Goal: Information Seeking & Learning: Check status

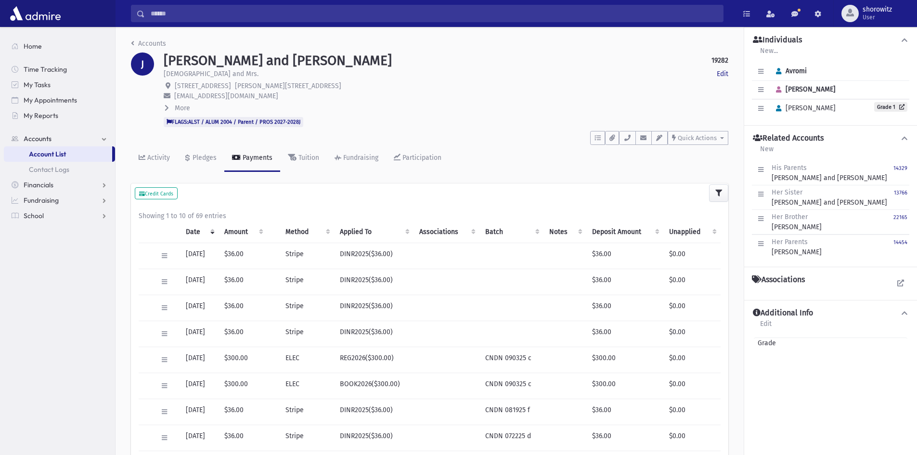
click at [216, 14] on input "Search" at bounding box center [434, 13] width 578 height 17
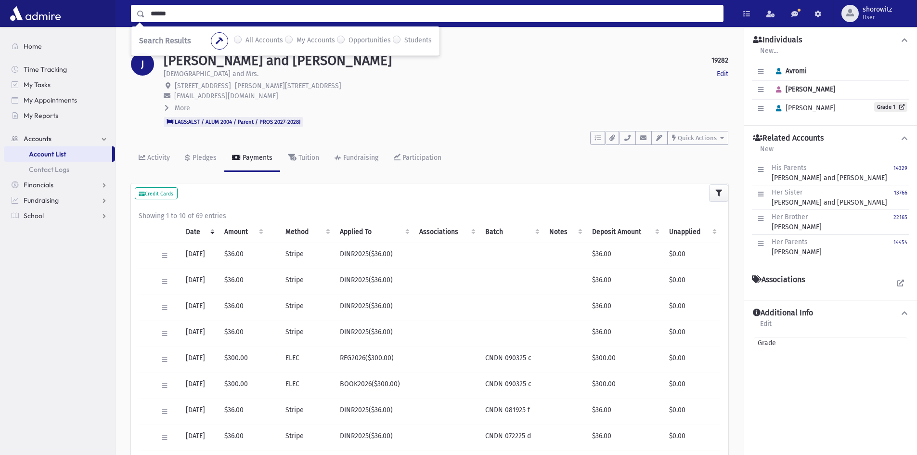
type input "******"
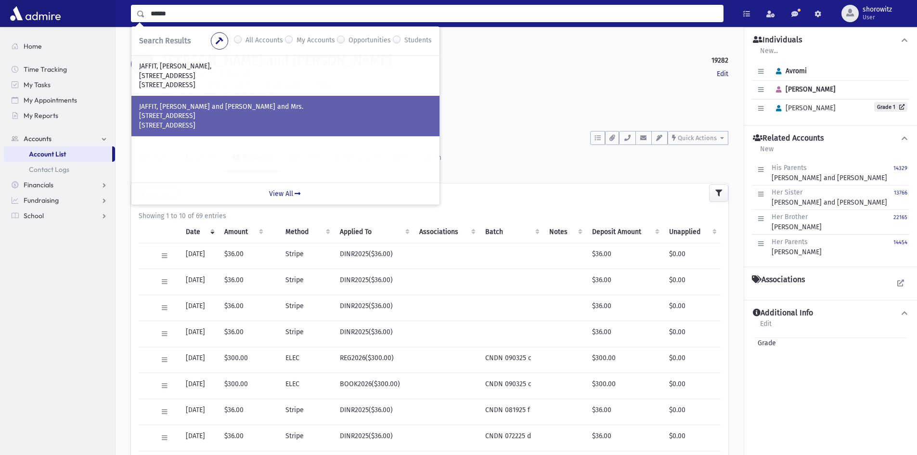
click at [185, 123] on p "[STREET_ADDRESS]" at bounding box center [285, 126] width 293 height 10
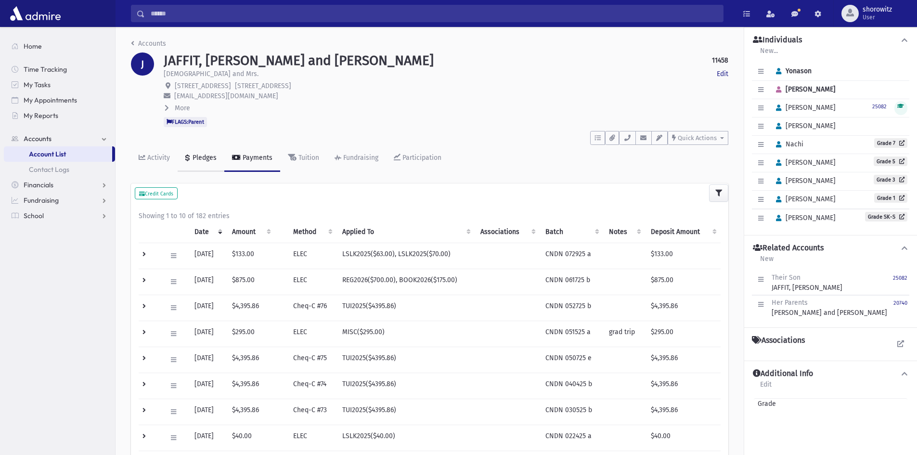
drag, startPoint x: 201, startPoint y: 160, endPoint x: 237, endPoint y: 220, distance: 70.2
click at [201, 160] on div "Pledges" at bounding box center [204, 158] width 26 height 8
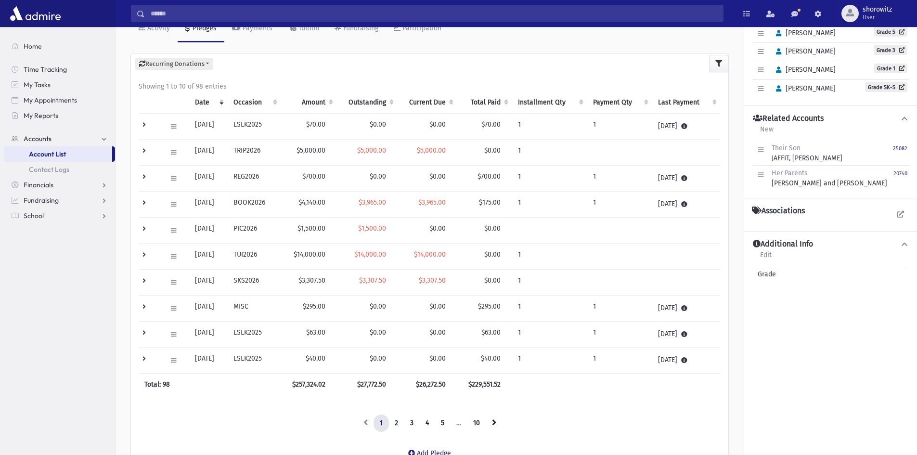
scroll to position [144, 0]
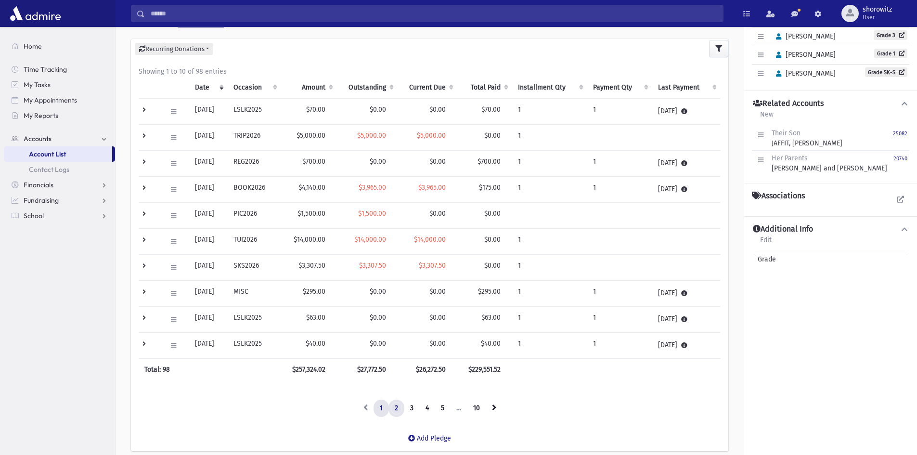
click at [396, 409] on link "2" at bounding box center [397, 408] width 16 height 17
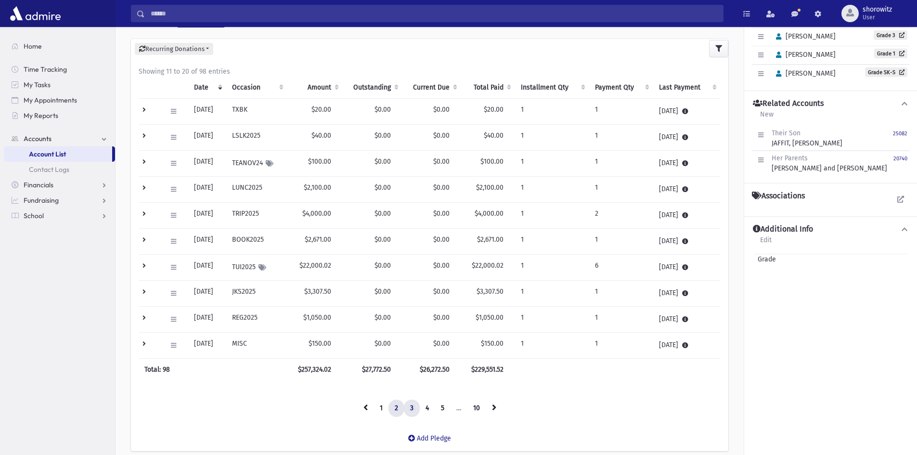
click at [412, 406] on link "3" at bounding box center [412, 408] width 16 height 17
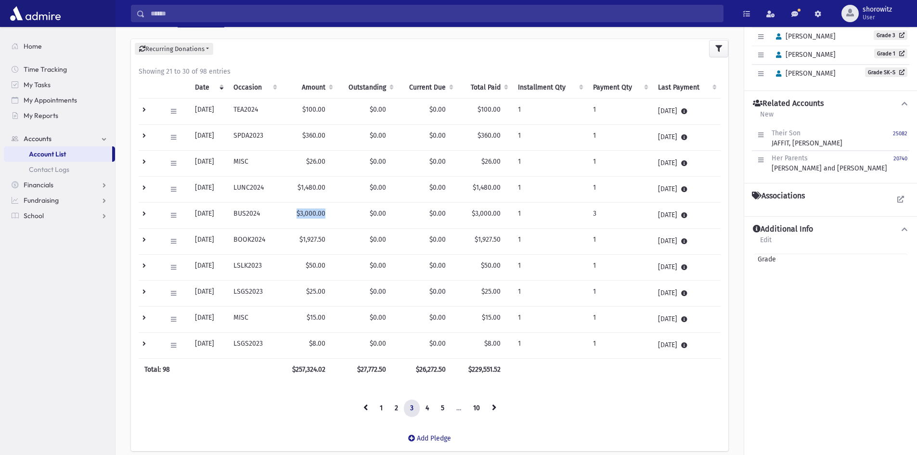
drag, startPoint x: 333, startPoint y: 213, endPoint x: 300, endPoint y: 213, distance: 32.3
click at [300, 213] on td "$3,000.00" at bounding box center [309, 216] width 56 height 26
click at [331, 217] on td "$3,000.00" at bounding box center [309, 216] width 56 height 26
drag, startPoint x: 336, startPoint y: 213, endPoint x: 299, endPoint y: 213, distance: 36.6
click at [299, 213] on td "$3,000.00" at bounding box center [309, 216] width 56 height 26
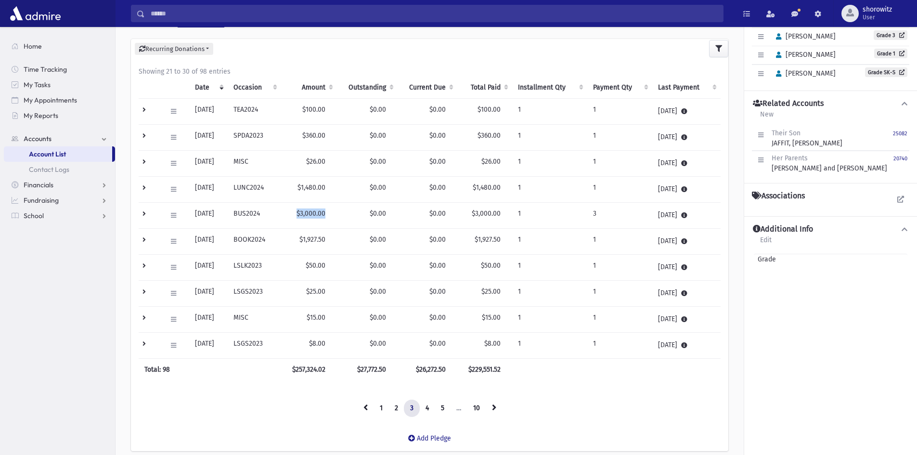
click at [313, 214] on td "$3,000.00" at bounding box center [309, 216] width 56 height 26
click at [428, 409] on link "4" at bounding box center [427, 408] width 16 height 17
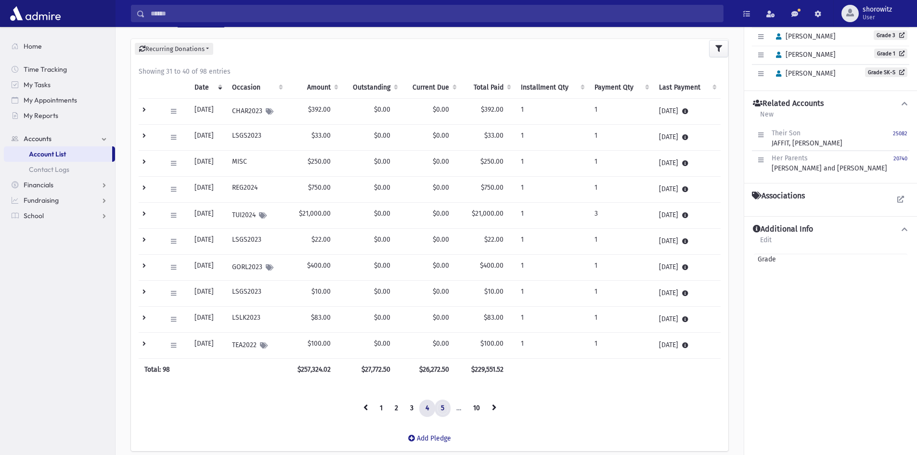
click at [440, 409] on link "5" at bounding box center [443, 408] width 16 height 17
drag, startPoint x: 333, startPoint y: 187, endPoint x: 306, endPoint y: 189, distance: 27.0
click at [306, 189] on td "$2,000.00" at bounding box center [310, 190] width 56 height 26
click at [412, 409] on link "4" at bounding box center [412, 408] width 16 height 17
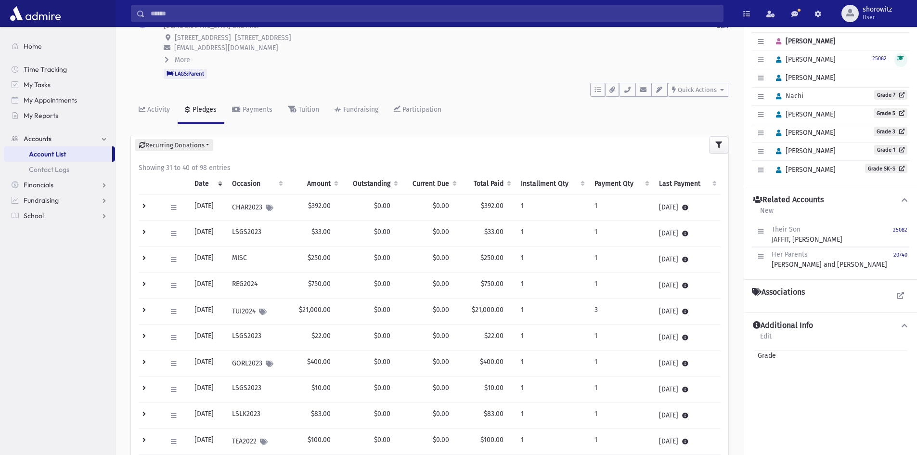
scroll to position [0, 0]
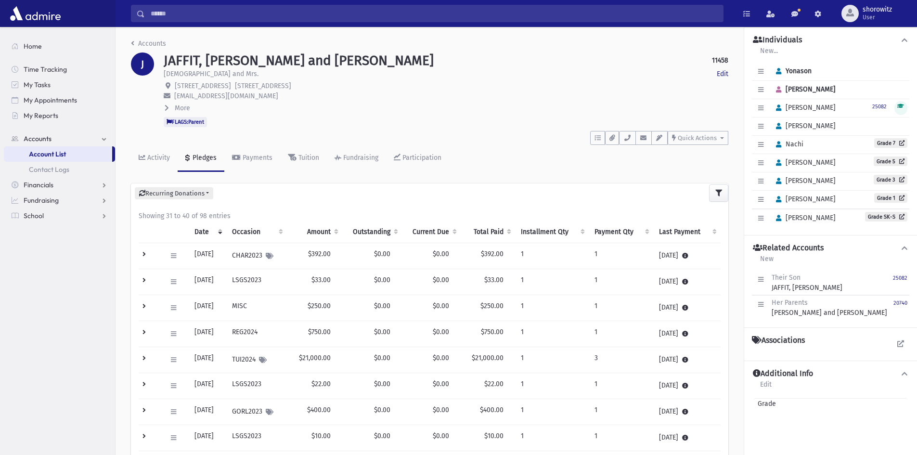
drag, startPoint x: 832, startPoint y: 125, endPoint x: 788, endPoint y: 113, distance: 46.0
click at [788, 113] on div "Edit Individual Delete Individual Clear Primary Yonason Edit Individual Delete …" at bounding box center [830, 145] width 157 height 165
drag, startPoint x: 813, startPoint y: 130, endPoint x: 829, endPoint y: 128, distance: 16.0
click at [814, 130] on span "Aharon Yisroel" at bounding box center [804, 126] width 64 height 8
click at [838, 128] on div "Edit Individual Delete Individual Set Primary Aharon Yisroel" at bounding box center [830, 126] width 157 height 18
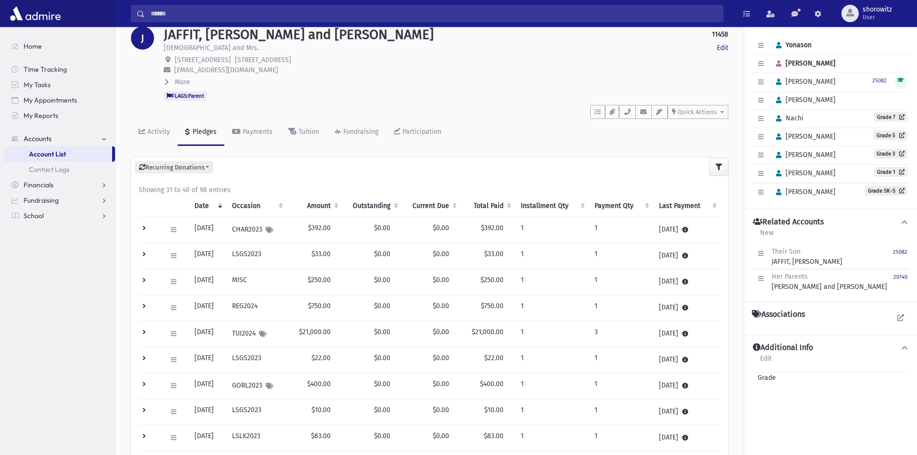
scroll to position [48, 0]
